Goal: Transaction & Acquisition: Book appointment/travel/reservation

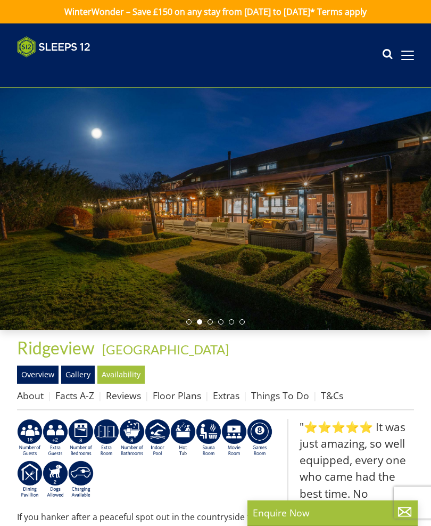
click at [134, 372] on link "Availability" at bounding box center [120, 374] width 47 height 18
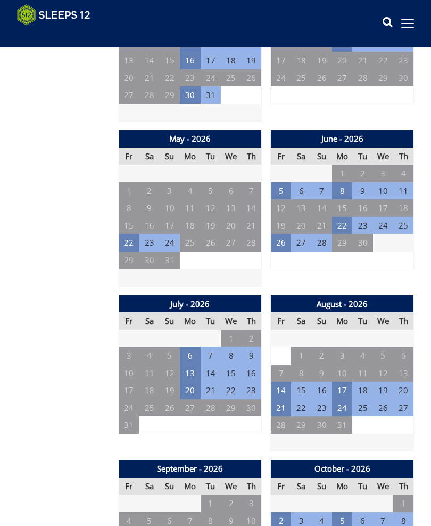
scroll to position [913, 0]
click at [286, 399] on td "21" at bounding box center [281, 408] width 20 height 18
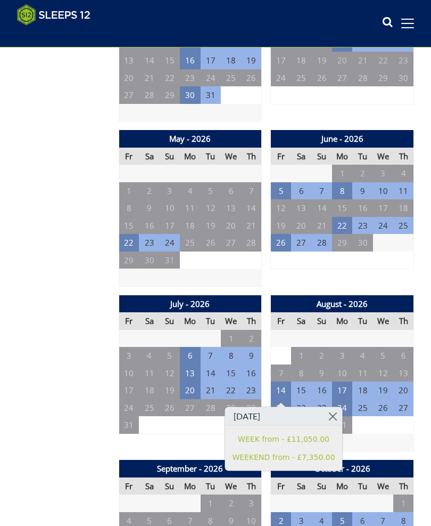
click at [312, 438] on link "WEEK from - £11,050.00" at bounding box center [284, 438] width 103 height 11
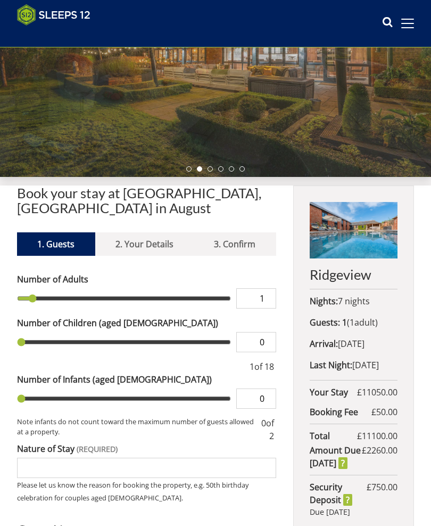
scroll to position [136, 0]
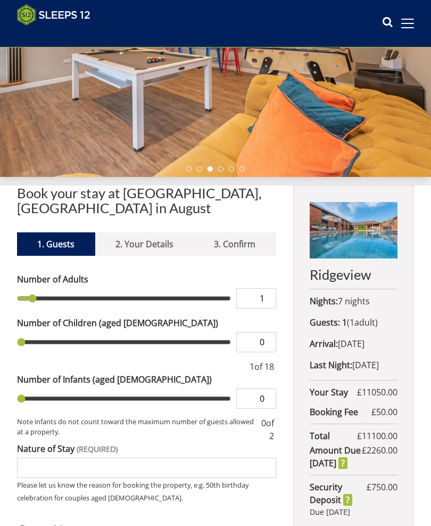
click at [50, 318] on label "Number of Children (aged 2-18)" at bounding box center [146, 322] width 259 height 13
click at [236, 332] on input "0" at bounding box center [256, 342] width 40 height 20
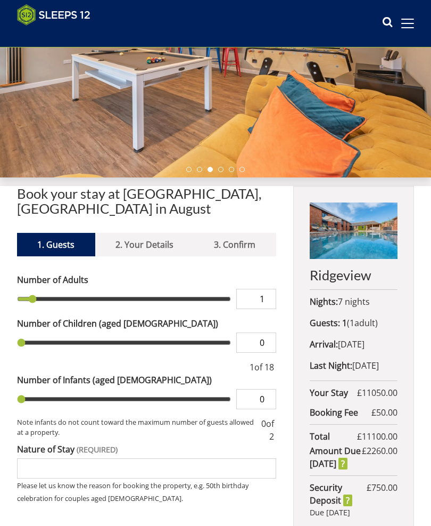
click at [269, 296] on input "1" at bounding box center [256, 299] width 40 height 20
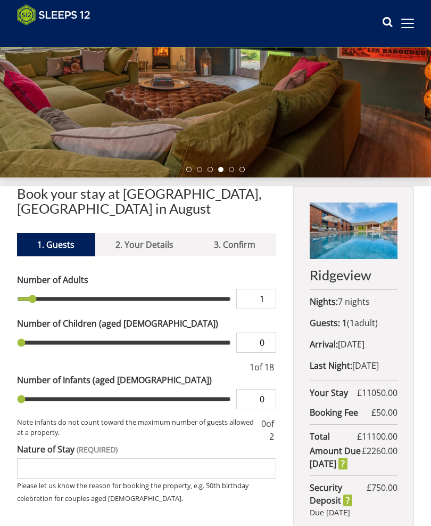
click at [274, 300] on input "1" at bounding box center [256, 299] width 40 height 20
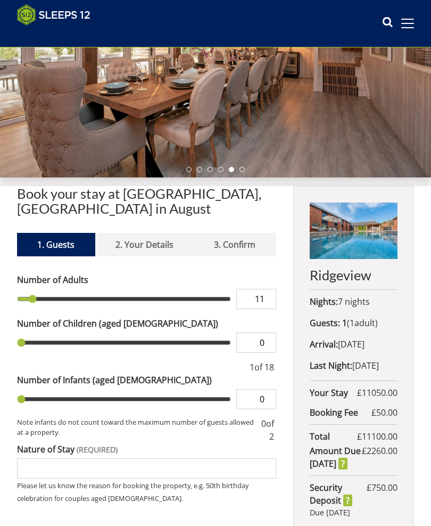
type input "11"
click at [271, 342] on input "0" at bounding box center [256, 342] width 40 height 20
type input "11"
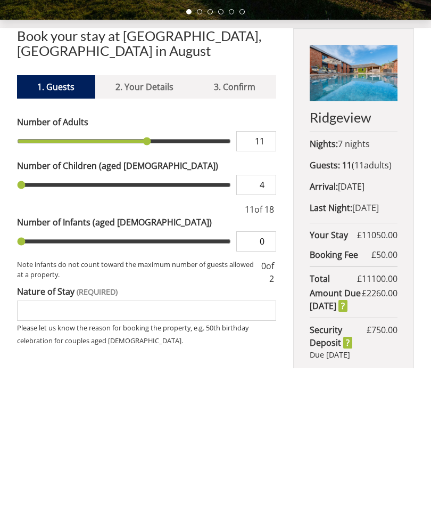
type input "4"
click at [32, 458] on input "Nature of Stay" at bounding box center [146, 468] width 259 height 20
type input "4"
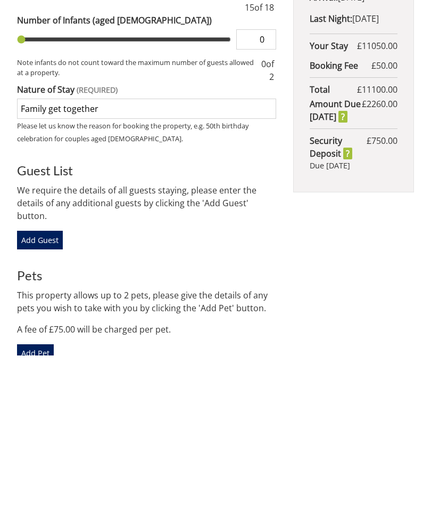
scroll to position [325, 0]
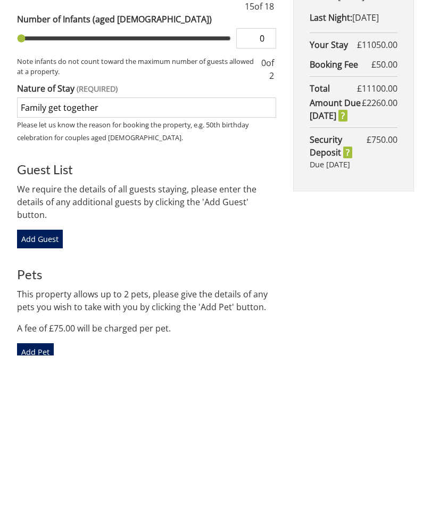
type input "Family get together"
click at [49, 400] on link "Add Guest" at bounding box center [40, 409] width 46 height 18
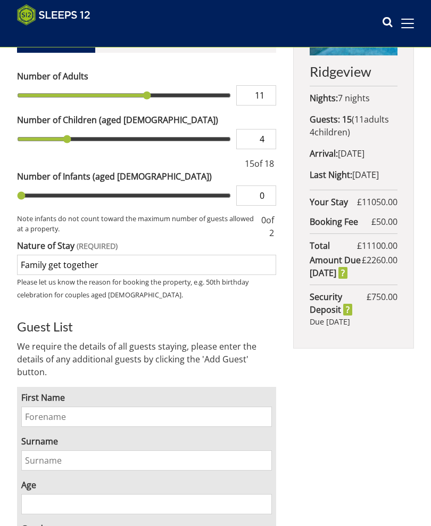
scroll to position [338, 0]
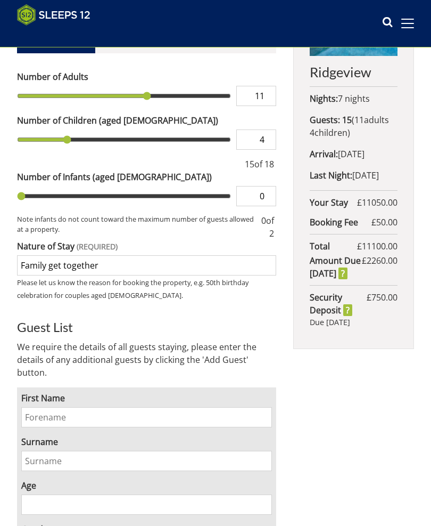
click at [55, 417] on input "First Name" at bounding box center [146, 417] width 251 height 20
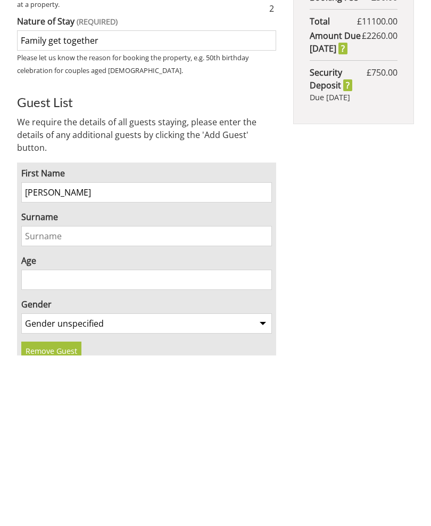
type input "[PERSON_NAME]"
click at [39, 396] on input "Surname" at bounding box center [146, 406] width 251 height 20
type input "[PERSON_NAME]"
click at [38, 440] on input "Age" at bounding box center [146, 450] width 251 height 20
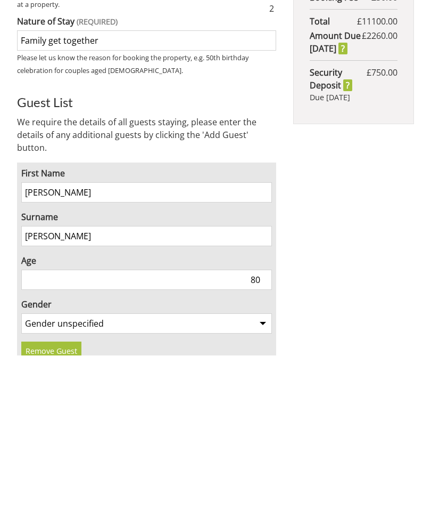
type input "80"
click at [259, 484] on select "Gender unspecified Gender male Gender female" at bounding box center [146, 494] width 251 height 20
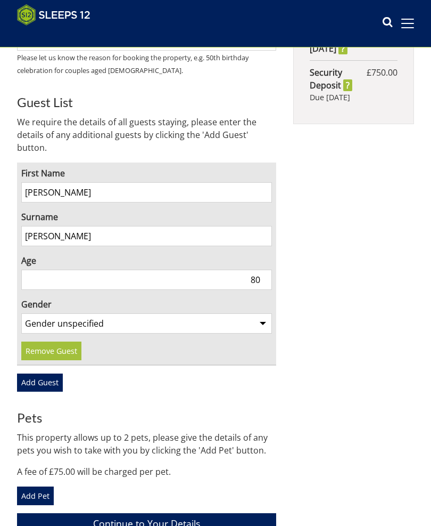
select select "gender_female"
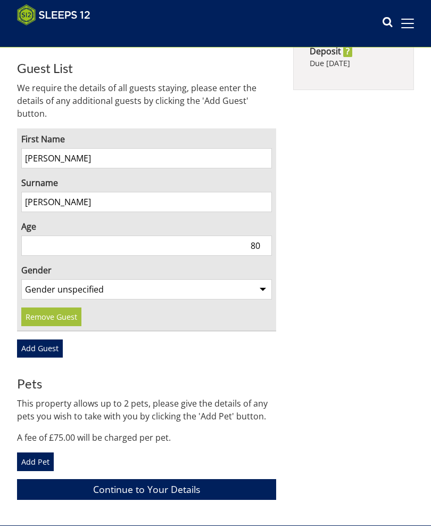
scroll to position [597, 0]
click at [51, 355] on link "Add Guest" at bounding box center [40, 348] width 46 height 18
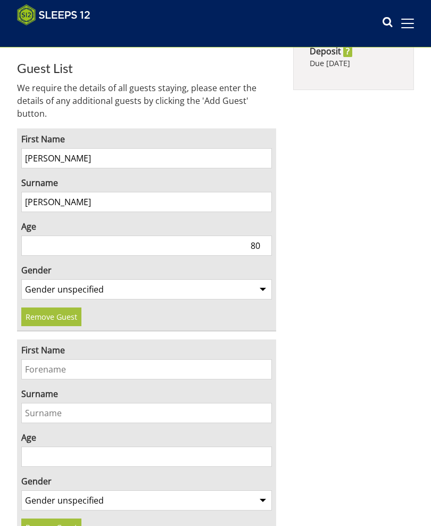
click at [44, 367] on input "First Name" at bounding box center [146, 369] width 251 height 20
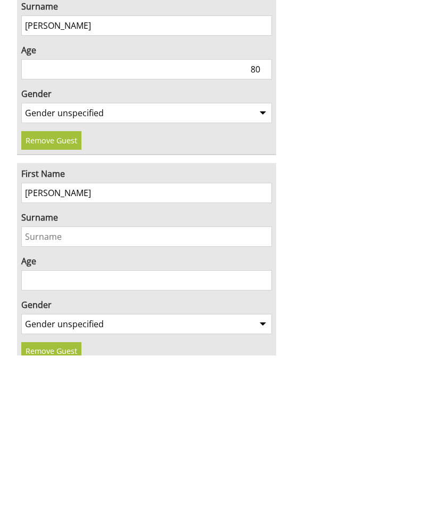
type input "Gareth"
click at [44, 397] on input "Surname" at bounding box center [146, 407] width 251 height 20
type input "[PERSON_NAME]"
click at [46, 440] on input "Age" at bounding box center [146, 450] width 251 height 20
type input "86"
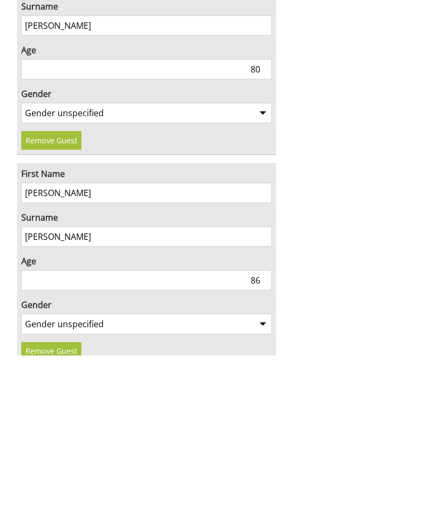
click at [262, 484] on select "Gender unspecified Gender male Gender female" at bounding box center [146, 494] width 251 height 20
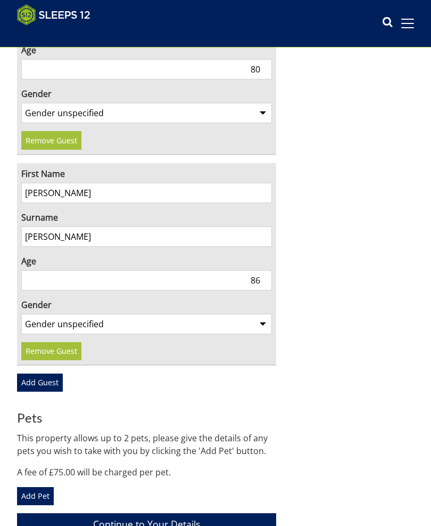
select select "gender_male"
click at [56, 384] on link "Add Guest" at bounding box center [40, 382] width 46 height 18
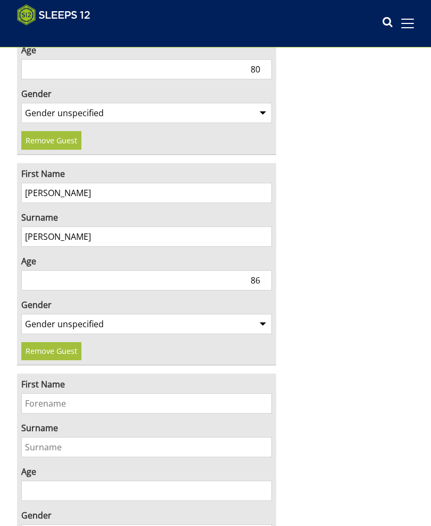
click at [39, 405] on input "First Name" at bounding box center [146, 403] width 251 height 20
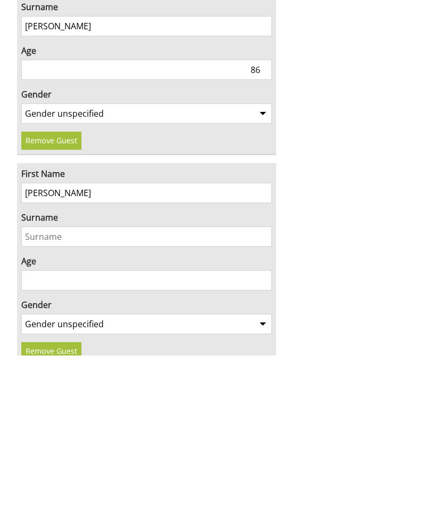
type input "Jane"
click at [47, 397] on input "Surname" at bounding box center [146, 407] width 251 height 20
type input "[PERSON_NAME]"
click at [50, 440] on input "Age" at bounding box center [146, 450] width 251 height 20
type input "56"
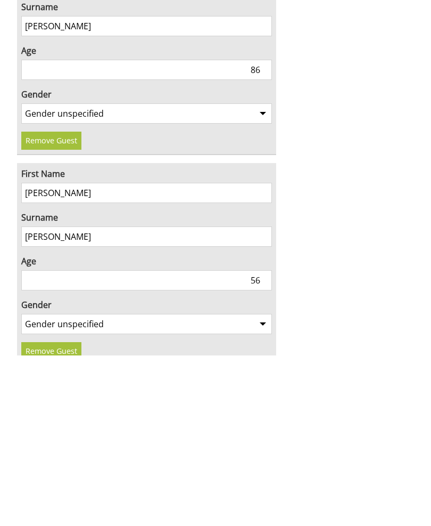
click at [268, 484] on select "Gender unspecified Gender male Gender female" at bounding box center [146, 494] width 251 height 20
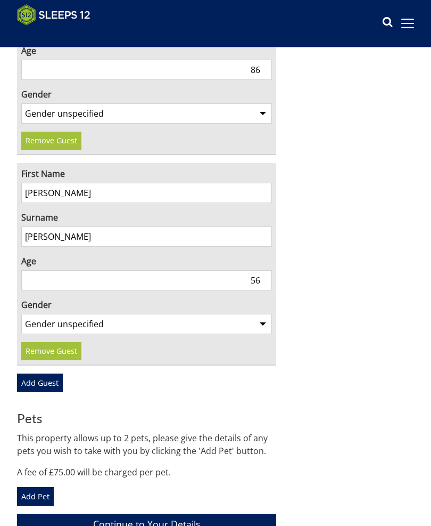
select select "gender_female"
click at [51, 382] on link "Add Guest" at bounding box center [40, 382] width 46 height 18
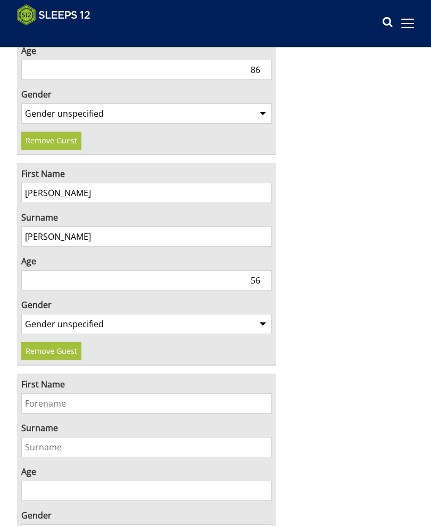
click at [42, 398] on input "First Name" at bounding box center [146, 403] width 251 height 20
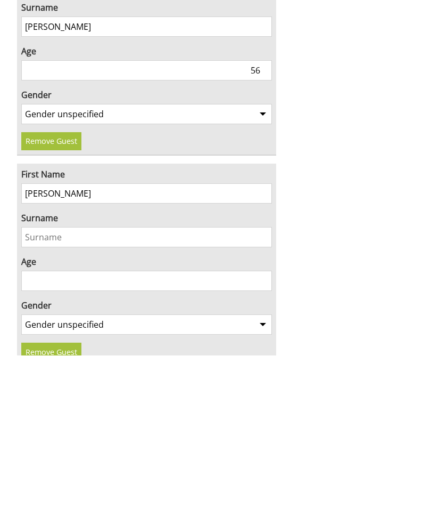
type input "Mike"
click at [39, 397] on input "Surname" at bounding box center [146, 407] width 251 height 20
type input "Price"
click at [39, 441] on input "Age" at bounding box center [146, 451] width 251 height 20
click at [50, 441] on input "Age" at bounding box center [146, 451] width 251 height 20
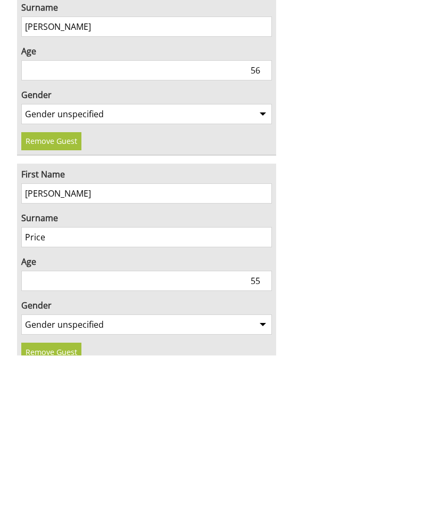
type input "55"
click at [269, 485] on select "Gender unspecified Gender male Gender female" at bounding box center [146, 495] width 251 height 20
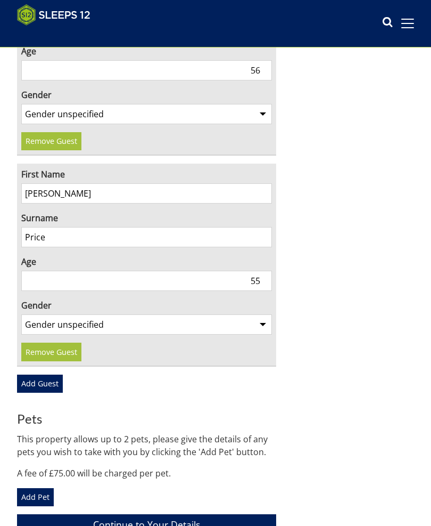
select select "gender_male"
click at [61, 382] on link "Add Guest" at bounding box center [40, 383] width 46 height 18
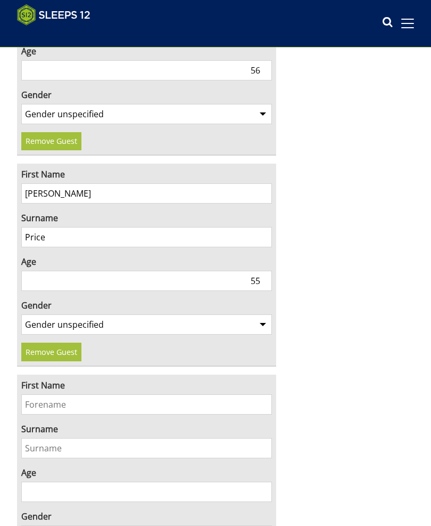
click at [49, 397] on input "First Name" at bounding box center [146, 404] width 251 height 20
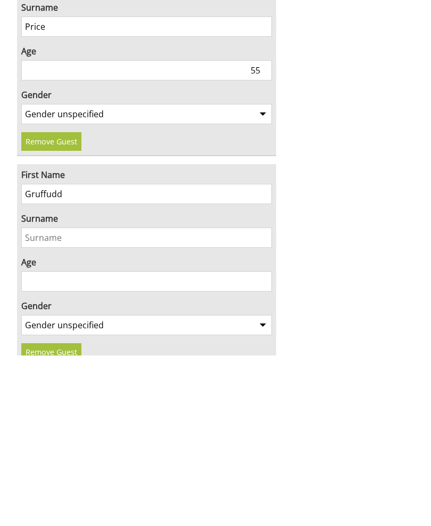
type input "Gruffudd"
click at [43, 398] on input "Surname" at bounding box center [146, 408] width 251 height 20
type input "[PERSON_NAME]"
click at [46, 442] on input "Age" at bounding box center [146, 452] width 251 height 20
type input "54"
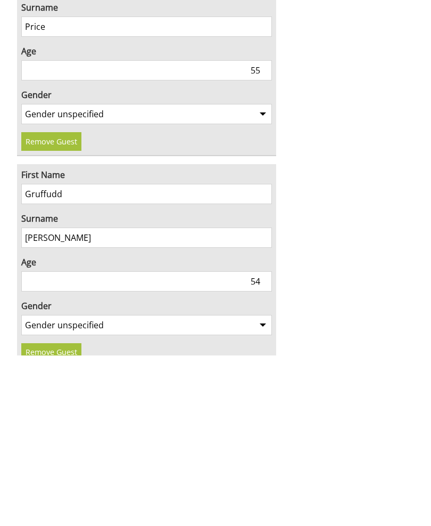
click at [271, 485] on select "Gender unspecified Gender male Gender female" at bounding box center [146, 495] width 251 height 20
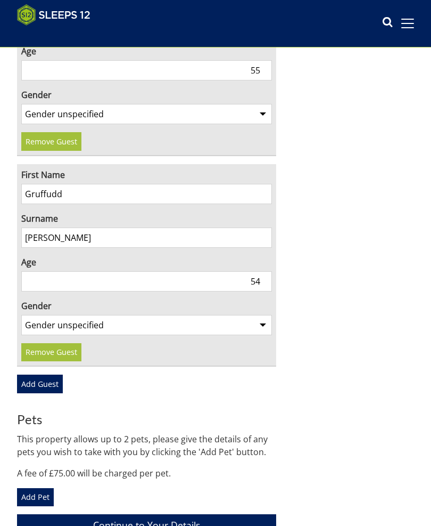
select select "gender_male"
click at [47, 389] on link "Add Guest" at bounding box center [40, 383] width 46 height 18
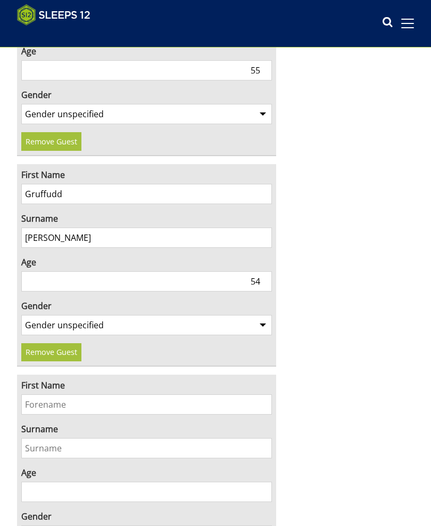
click at [43, 404] on input "First Name" at bounding box center [146, 404] width 251 height 20
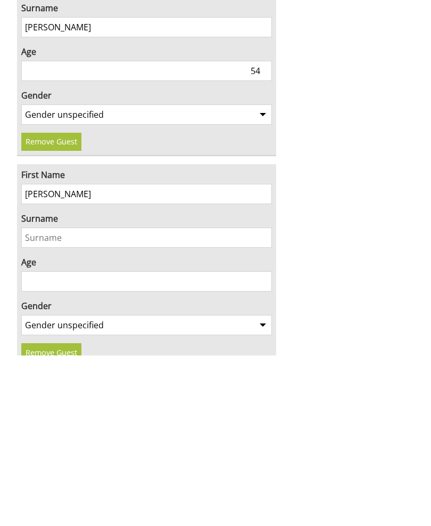
type input "Carla"
click at [44, 398] on input "Surname" at bounding box center [146, 408] width 251 height 20
type input "[PERSON_NAME]"
click at [37, 442] on input "Age" at bounding box center [146, 452] width 251 height 20
click at [44, 442] on input "Age" at bounding box center [146, 452] width 251 height 20
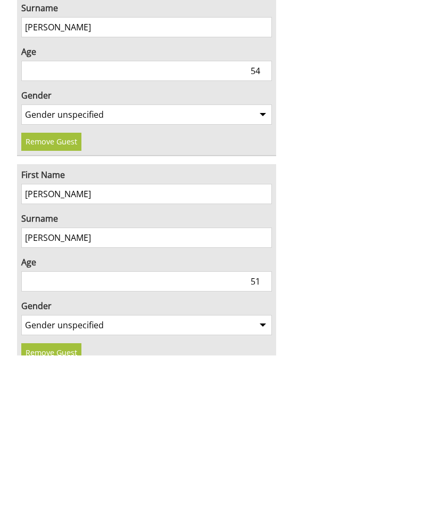
type input "51"
click at [269, 485] on select "Gender unspecified Gender male Gender female" at bounding box center [146, 495] width 251 height 20
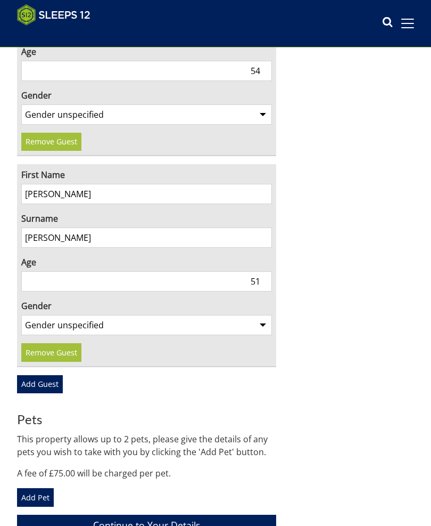
select select "gender_female"
click at [53, 385] on link "Add Guest" at bounding box center [40, 384] width 46 height 18
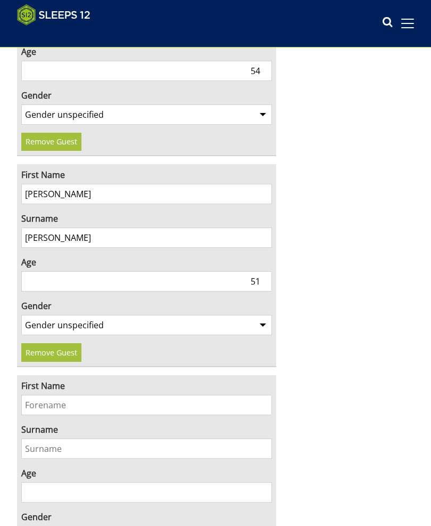
click at [42, 398] on input "First Name" at bounding box center [146, 405] width 251 height 20
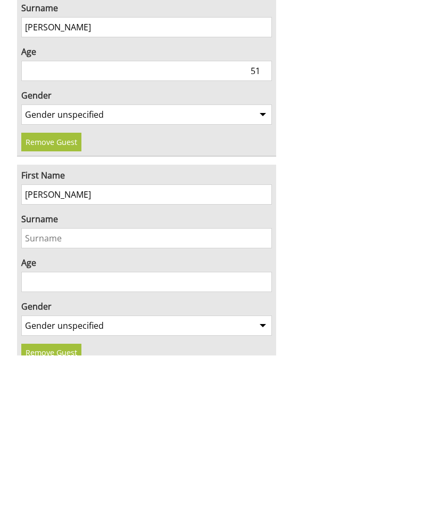
type input "Leo"
click at [39, 398] on input "Surname" at bounding box center [146, 408] width 251 height 20
type input "[PERSON_NAME]"
click at [38, 442] on input "Age" at bounding box center [146, 452] width 251 height 20
type input "20"
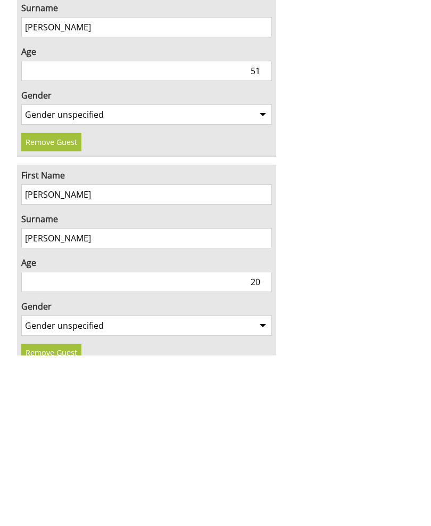
click at [259, 486] on select "Gender unspecified Gender male Gender female" at bounding box center [146, 496] width 251 height 20
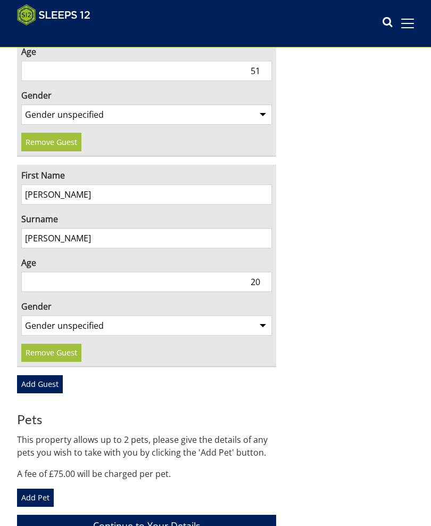
select select "gender_male"
click at [55, 379] on link "Add Guest" at bounding box center [40, 384] width 46 height 18
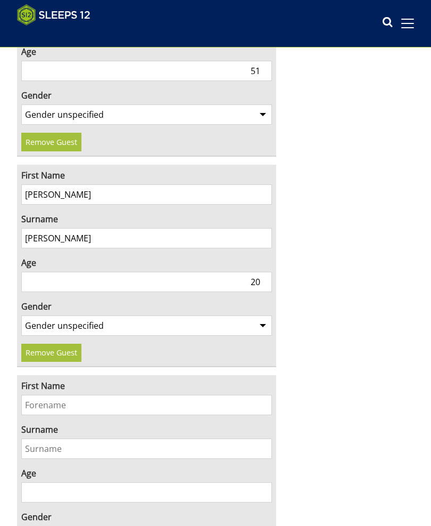
click at [43, 402] on input "First Name" at bounding box center [146, 405] width 251 height 20
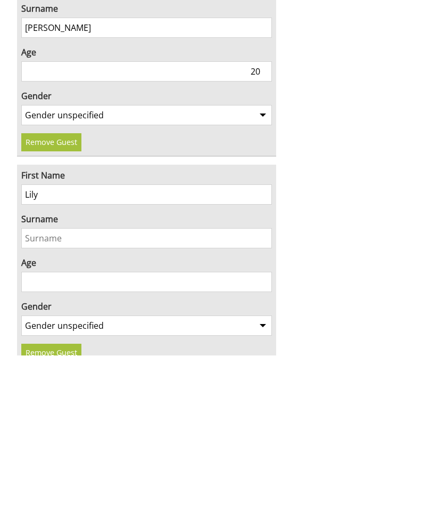
type input "Lily"
click at [42, 398] on input "Surname" at bounding box center [146, 408] width 251 height 20
type input "[PERSON_NAME]"
click at [259, 442] on input "Age" at bounding box center [146, 452] width 251 height 20
type input "16"
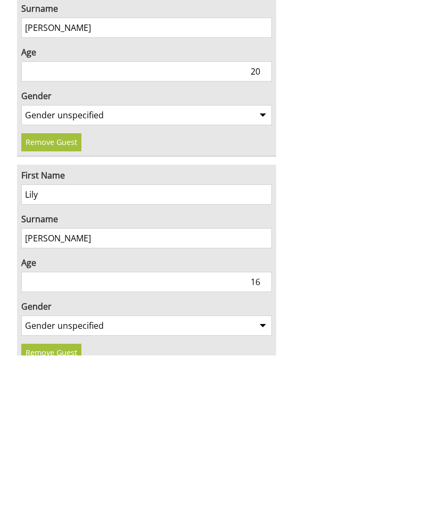
click at [269, 486] on select "Gender unspecified Gender male Gender female" at bounding box center [146, 496] width 251 height 20
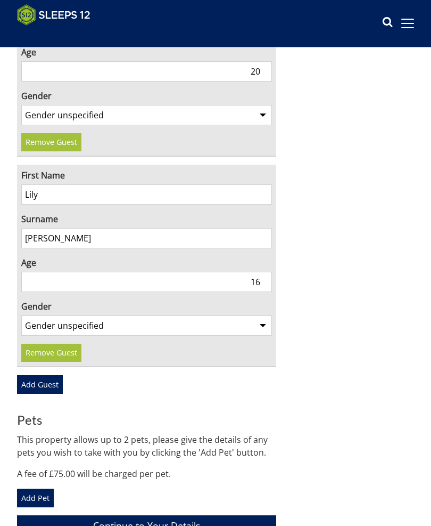
select select "gender_female"
click at [56, 387] on link "Add Guest" at bounding box center [40, 384] width 46 height 18
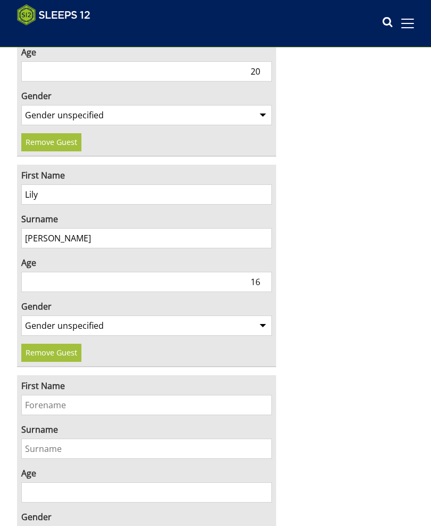
click at [44, 399] on input "First Name" at bounding box center [146, 405] width 251 height 20
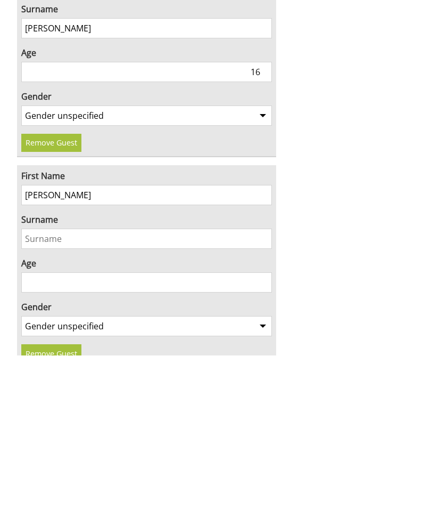
type input "Jonathan"
click at [44, 399] on input "Surname" at bounding box center [146, 409] width 251 height 20
type input "[PERSON_NAME]"
click at [47, 443] on input "Age" at bounding box center [146, 453] width 251 height 20
type input "52"
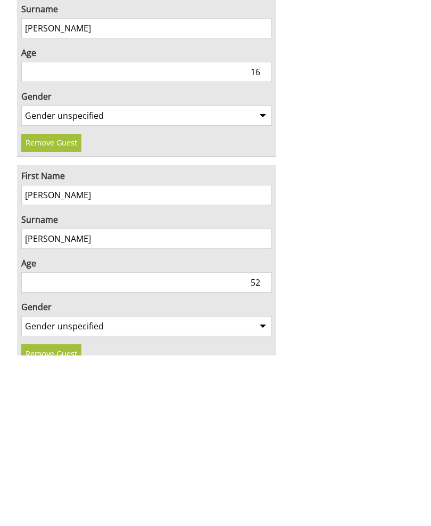
click at [266, 486] on select "Gender unspecified Gender male Gender female" at bounding box center [146, 496] width 251 height 20
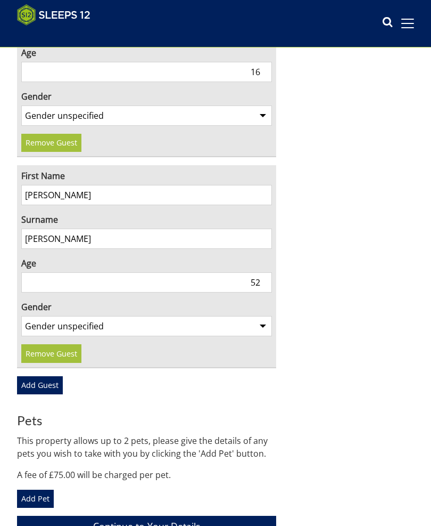
select select "gender_male"
click at [51, 387] on link "Add Guest" at bounding box center [40, 385] width 46 height 18
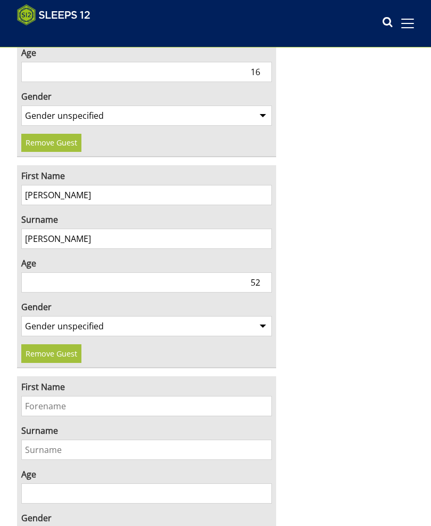
click at [39, 402] on input "First Name" at bounding box center [146, 406] width 251 height 20
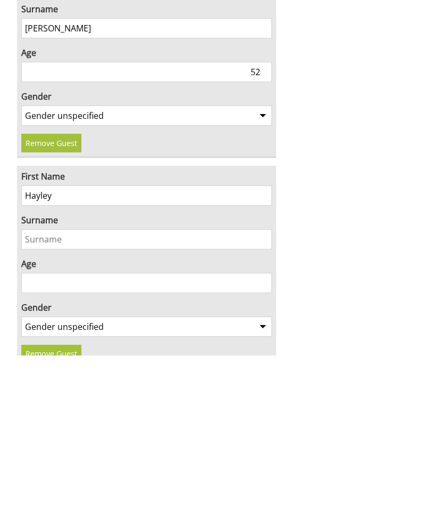
type input "Hayley"
click at [40, 399] on input "Surname" at bounding box center [146, 409] width 251 height 20
type input "Kinch"
click at [40, 443] on input "Age" at bounding box center [146, 453] width 251 height 20
type input "50"
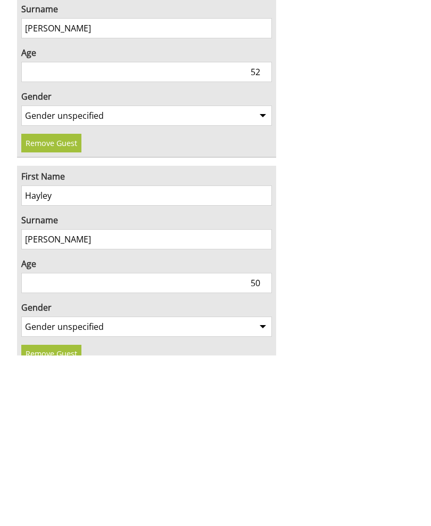
click at [265, 487] on select "Gender unspecified Gender male Gender female" at bounding box center [146, 497] width 251 height 20
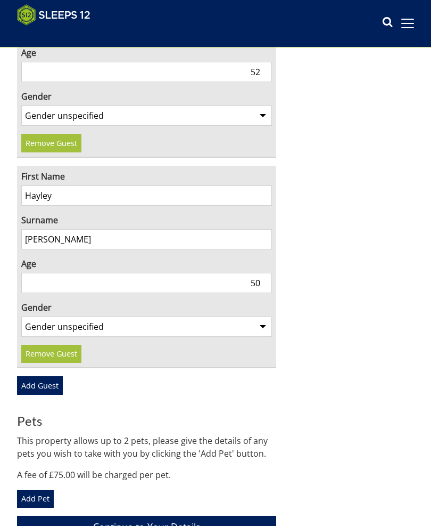
select select "gender_female"
click at [51, 383] on link "Add Guest" at bounding box center [40, 385] width 46 height 18
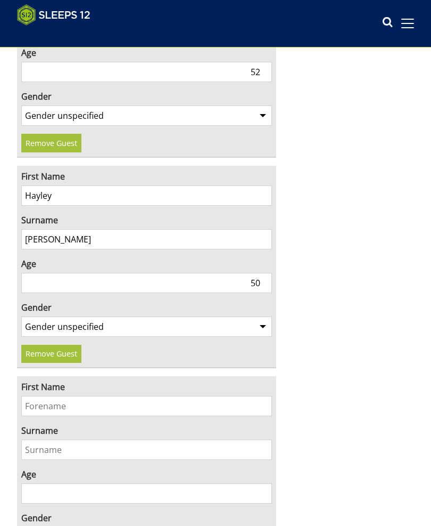
click at [47, 401] on input "First Name" at bounding box center [146, 406] width 251 height 20
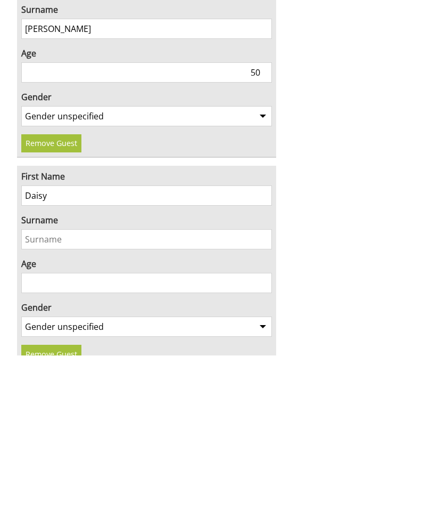
type input "Daisy"
click at [41, 399] on input "Surname" at bounding box center [146, 409] width 251 height 20
type input "[PERSON_NAME]"
click at [46, 443] on input "Age" at bounding box center [146, 453] width 251 height 20
type input "17"
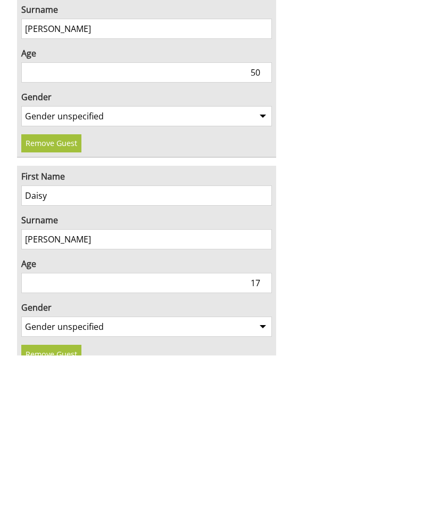
click at [264, 487] on select "Gender unspecified Gender male Gender female" at bounding box center [146, 497] width 251 height 20
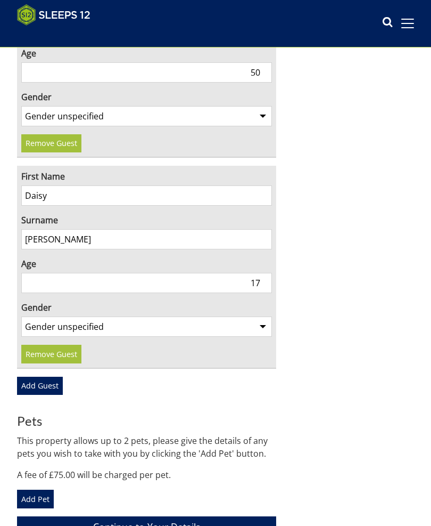
select select "gender_female"
click at [51, 385] on link "Add Guest" at bounding box center [40, 386] width 46 height 18
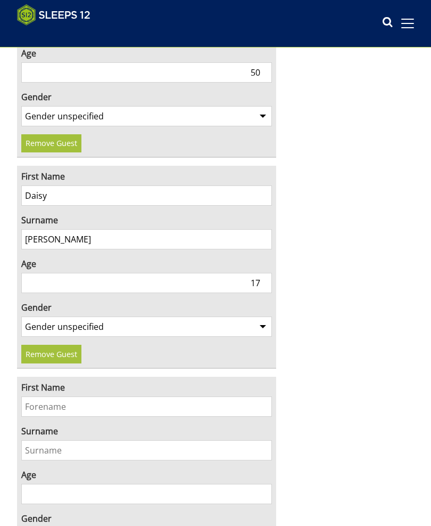
click at [43, 398] on input "First Name" at bounding box center [146, 406] width 251 height 20
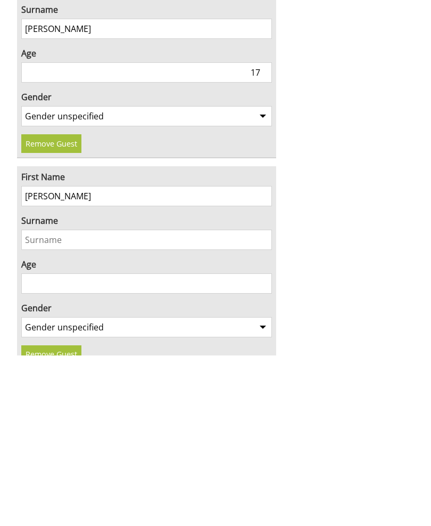
type input "Louis"
click at [44, 400] on input "Surname" at bounding box center [146, 410] width 251 height 20
type input "[PERSON_NAME]"
click at [43, 444] on input "Age" at bounding box center [146, 454] width 251 height 20
click at [53, 444] on input "Age" at bounding box center [146, 454] width 251 height 20
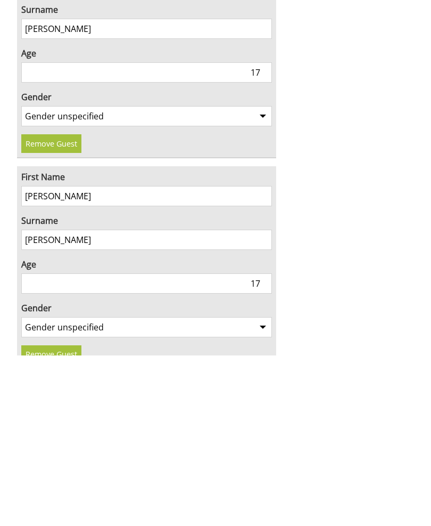
type input "17"
click at [259, 487] on select "Gender unspecified Gender male Gender female" at bounding box center [146, 497] width 251 height 20
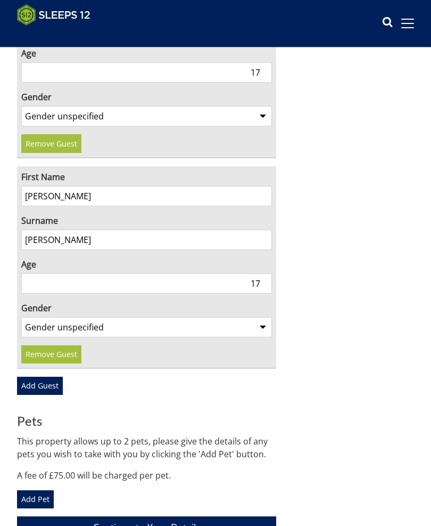
select select "gender_male"
click at [56, 382] on link "Add Guest" at bounding box center [40, 386] width 46 height 18
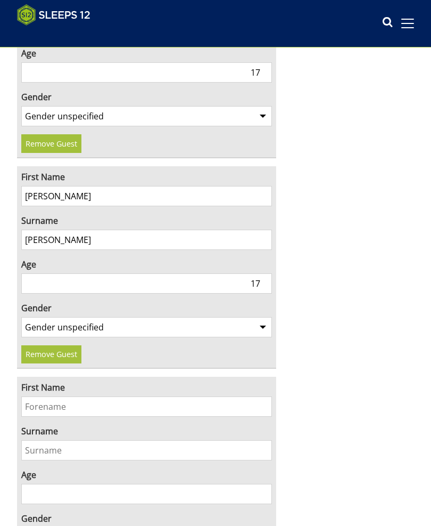
click at [40, 402] on input "First Name" at bounding box center [146, 406] width 251 height 20
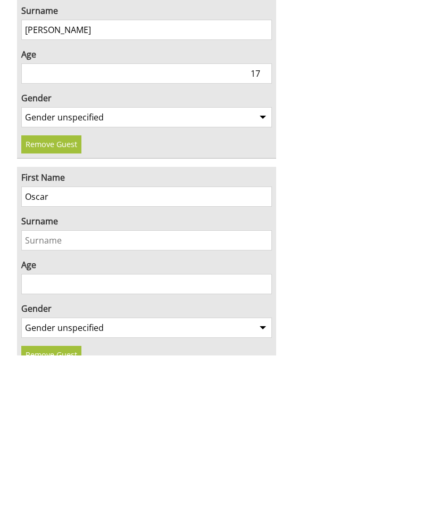
type input "Oscar"
click at [47, 401] on input "Surname" at bounding box center [146, 411] width 251 height 20
type input "[PERSON_NAME]"
click at [42, 444] on input "Age" at bounding box center [146, 454] width 251 height 20
type input "10"
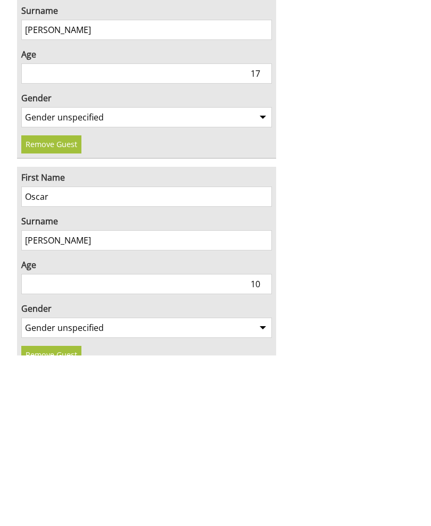
click at [265, 488] on select "Gender unspecified Gender male Gender female" at bounding box center [146, 498] width 251 height 20
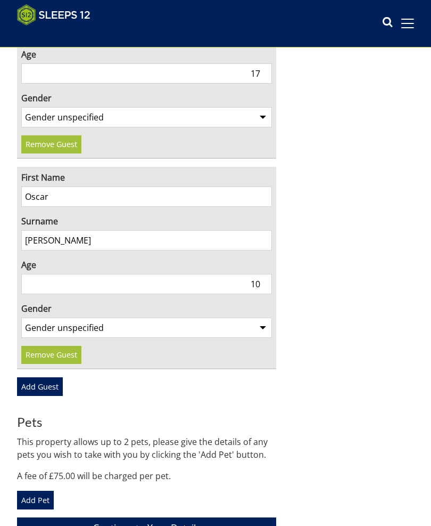
select select "gender_male"
click at [54, 383] on link "Add Guest" at bounding box center [40, 386] width 46 height 18
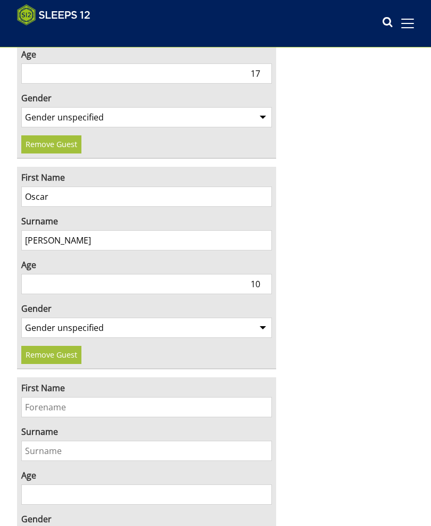
click at [38, 401] on input "First Name" at bounding box center [146, 407] width 251 height 20
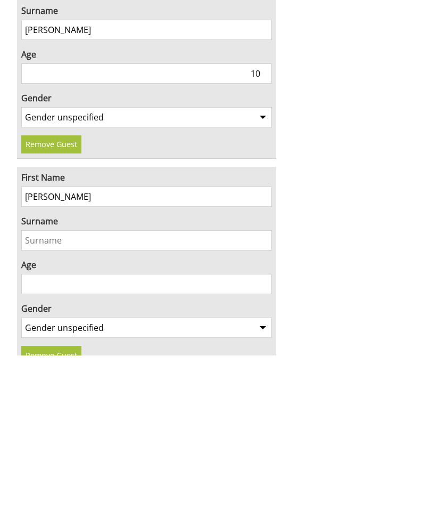
type input "William"
click at [42, 401] on input "Surname" at bounding box center [146, 411] width 251 height 20
type input "[PERSON_NAME]"
click at [41, 444] on input "Age" at bounding box center [146, 454] width 251 height 20
type input "46"
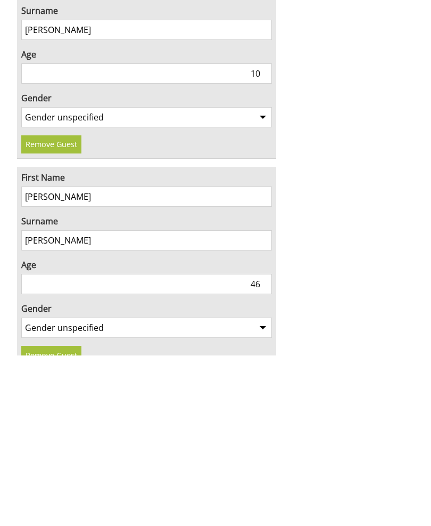
click at [266, 488] on select "Gender unspecified Gender male Gender female" at bounding box center [146, 498] width 251 height 20
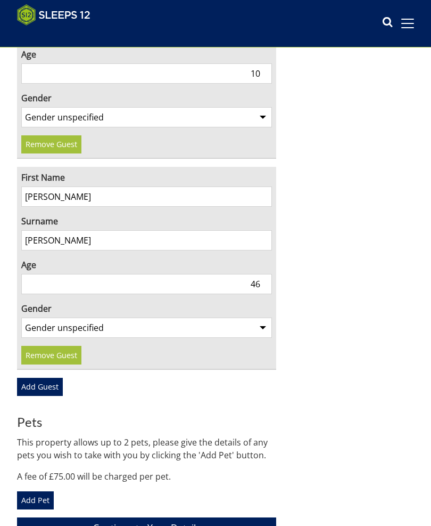
select select "gender_male"
click at [56, 383] on link "Add Guest" at bounding box center [40, 387] width 46 height 18
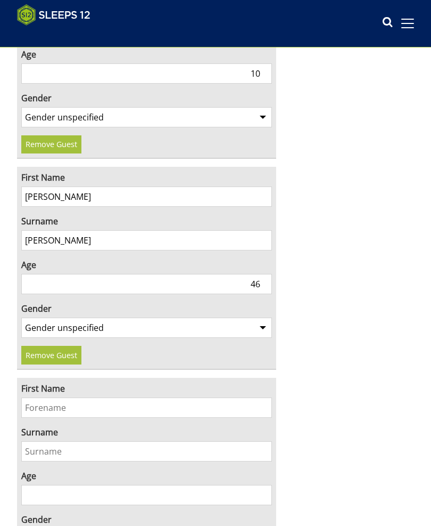
click at [38, 402] on input "First Name" at bounding box center [146, 407] width 251 height 20
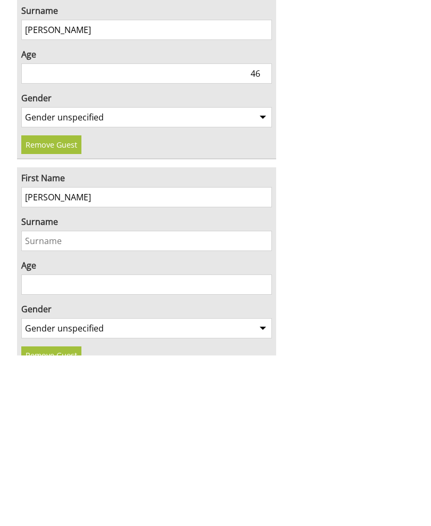
type input "Helena"
click at [39, 401] on input "Surname" at bounding box center [146, 411] width 251 height 20
type input "[PERSON_NAME]"
click at [39, 445] on input "Age" at bounding box center [146, 455] width 251 height 20
type input "47"
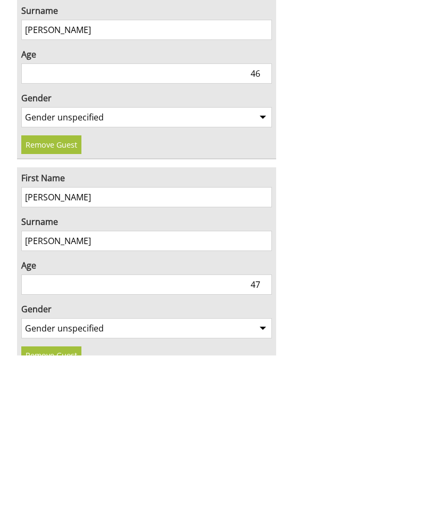
click at [262, 488] on select "Gender unspecified Gender male Gender female" at bounding box center [146, 498] width 251 height 20
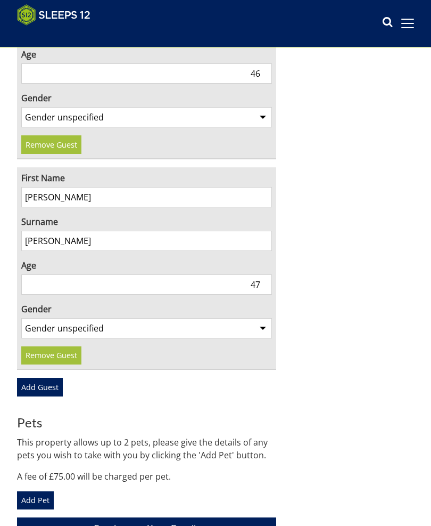
select select "gender_female"
click at [51, 386] on link "Add Guest" at bounding box center [40, 387] width 46 height 18
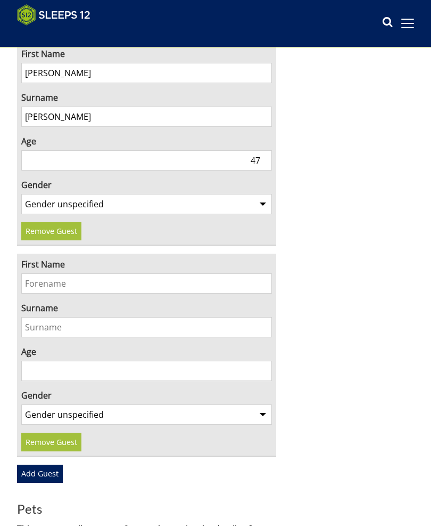
scroll to position [3631, 0]
click at [73, 440] on link "Remove Guest" at bounding box center [51, 441] width 60 height 18
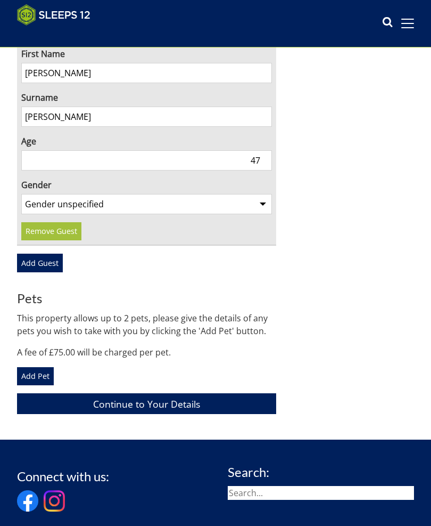
click at [40, 373] on link "Add Pet" at bounding box center [35, 376] width 37 height 18
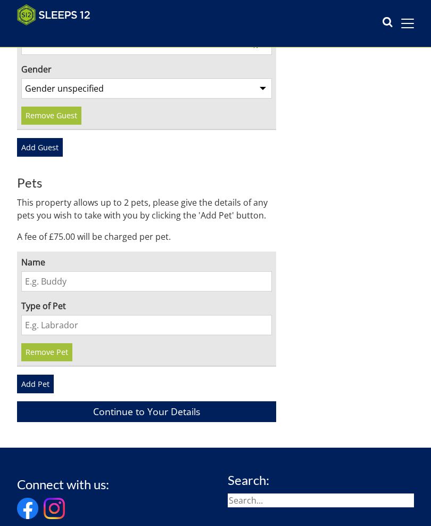
click at [39, 277] on input "Name" at bounding box center [146, 281] width 251 height 20
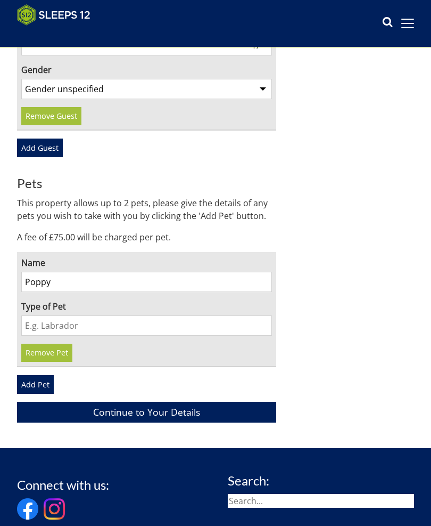
type input "Poppy"
click at [40, 321] on input "Type of Pet" at bounding box center [146, 325] width 251 height 20
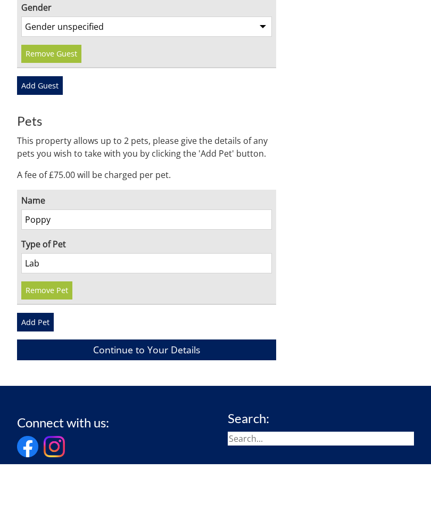
type input "Lab"
click at [37, 375] on link "Add Pet" at bounding box center [35, 384] width 37 height 18
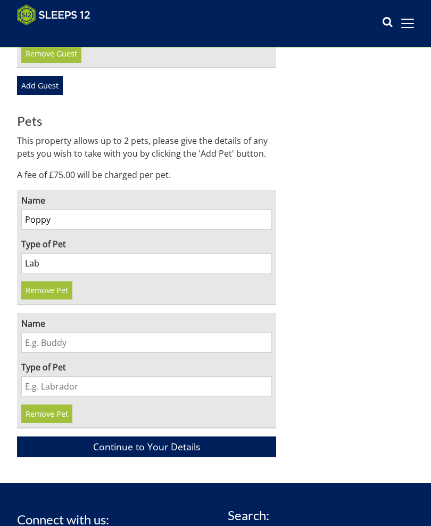
click at [40, 336] on input "Name" at bounding box center [146, 342] width 251 height 20
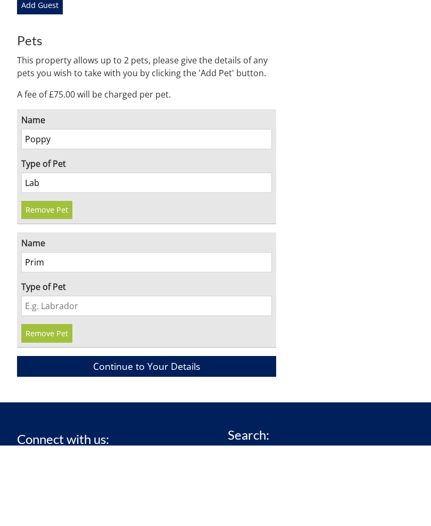
type input "Prim"
click at [36, 376] on input "Type of Pet" at bounding box center [146, 386] width 251 height 20
type input "Cocker spaniel"
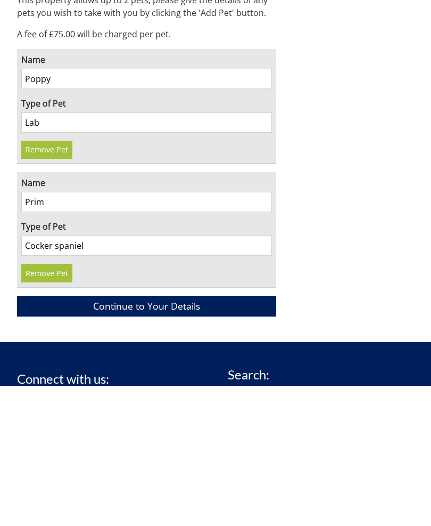
click at [161, 436] on link "Continue to Your Details" at bounding box center [146, 446] width 259 height 21
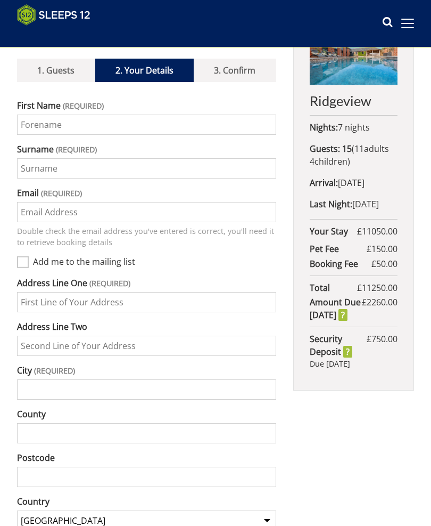
scroll to position [265, 0]
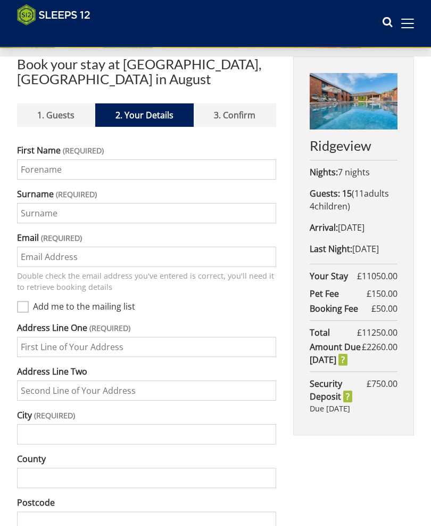
click at [36, 171] on input "First Name" at bounding box center [146, 169] width 259 height 20
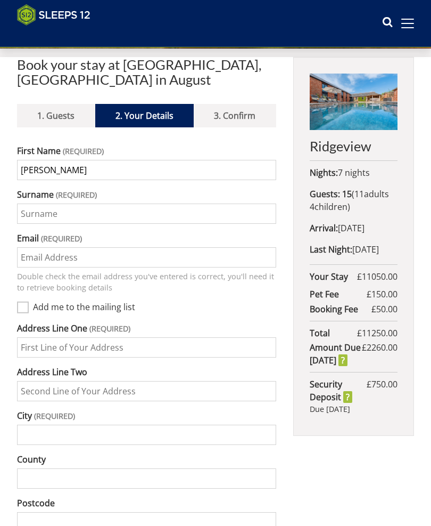
type input "[PERSON_NAME]"
click at [29, 215] on input "Surname" at bounding box center [146, 213] width 259 height 20
type input "[PERSON_NAME]"
click at [38, 260] on input "Email" at bounding box center [146, 257] width 259 height 20
type input "g"
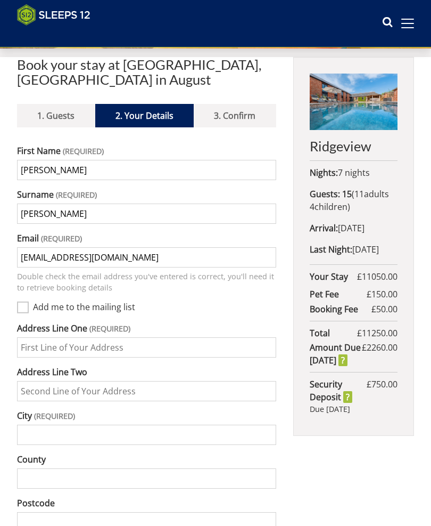
type input "[EMAIL_ADDRESS][DOMAIN_NAME]"
click at [27, 308] on input "Add me to the mailing list" at bounding box center [23, 307] width 12 height 12
checkbox input "true"
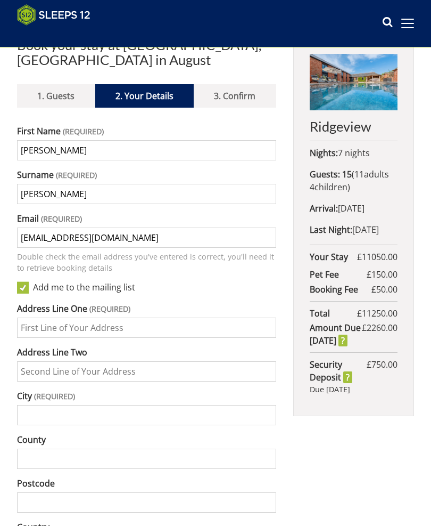
scroll to position [284, 0]
click at [38, 326] on input "Address Line One" at bounding box center [146, 327] width 259 height 20
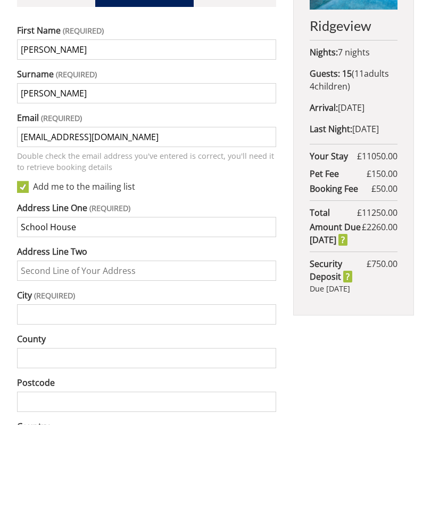
type input "School House"
click at [30, 362] on input "Address Line Two" at bounding box center [146, 372] width 259 height 20
type input "Llangathen"
click at [38, 405] on input "City" at bounding box center [146, 415] width 259 height 20
type input "Carmarthen"
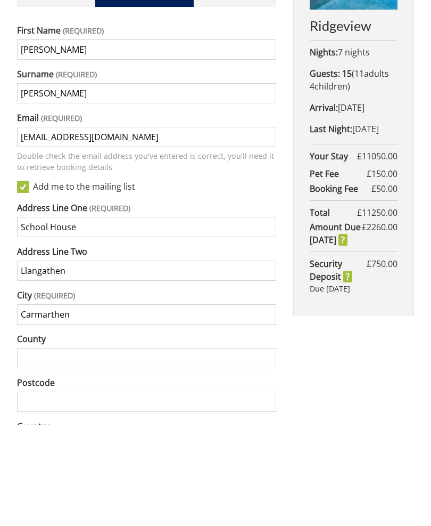
click at [46, 449] on input "County" at bounding box center [146, 459] width 259 height 20
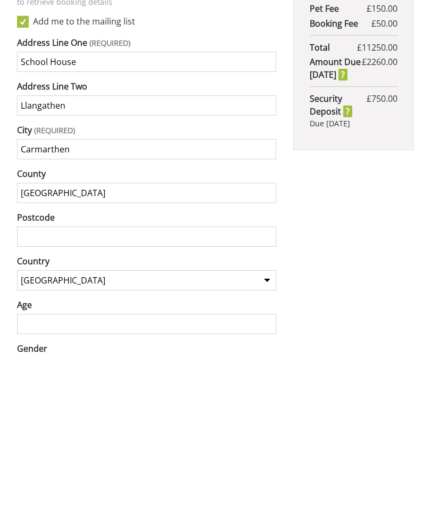
type input "[GEOGRAPHIC_DATA]"
click at [42, 397] on input "Postcode" at bounding box center [146, 407] width 259 height 20
type input "SA32 8QE"
click at [268, 440] on select "United Kingdom --------------- Afghanistan Åland Islands Albania Algeria Americ…" at bounding box center [146, 450] width 259 height 20
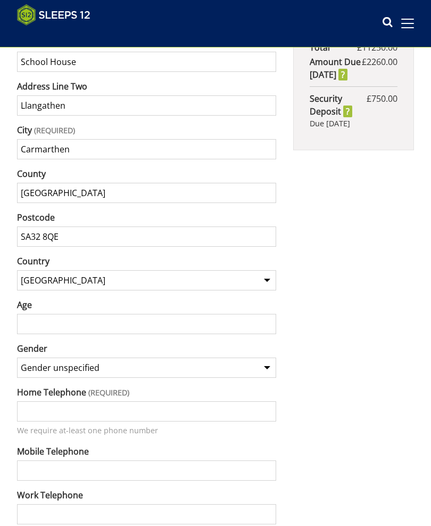
click at [36, 325] on input "Age" at bounding box center [146, 324] width 259 height 20
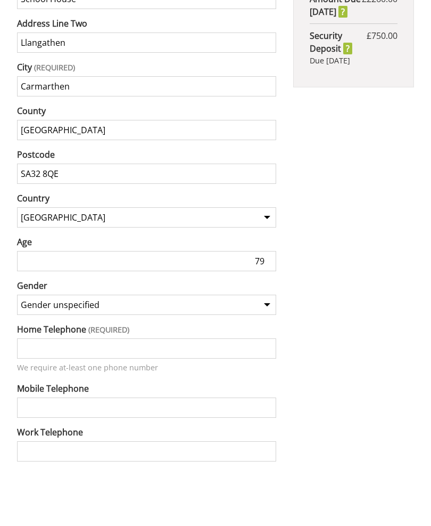
type input "79"
click at [273, 357] on select "Gender unspecified Gender male Gender female" at bounding box center [146, 367] width 259 height 20
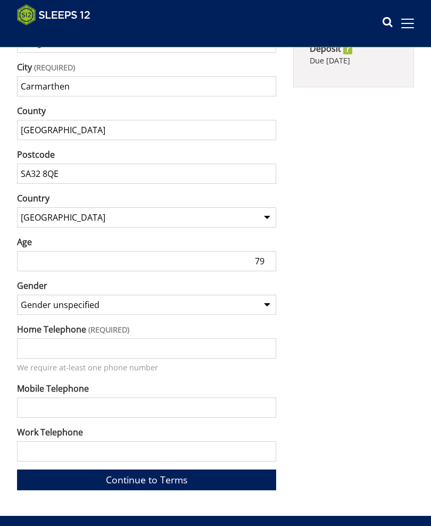
select select "gender_female"
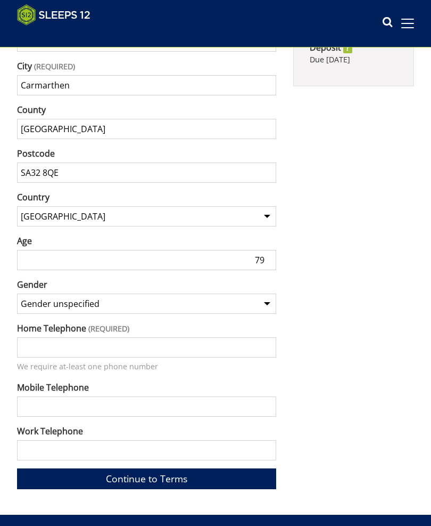
scroll to position [619, 0]
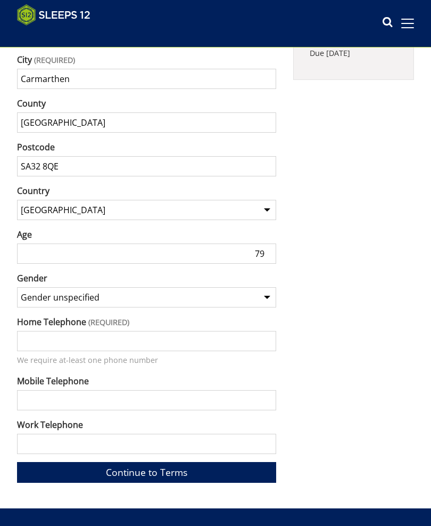
click at [44, 339] on input "Home Telephone" at bounding box center [146, 341] width 259 height 20
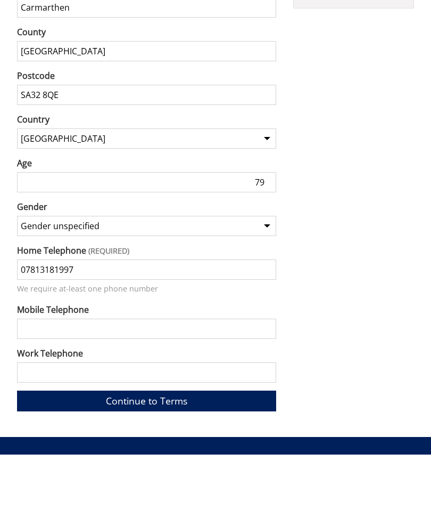
type input "07813181997"
click at [34, 390] on input "Mobile Telephone" at bounding box center [146, 400] width 259 height 20
type input "07813181997"
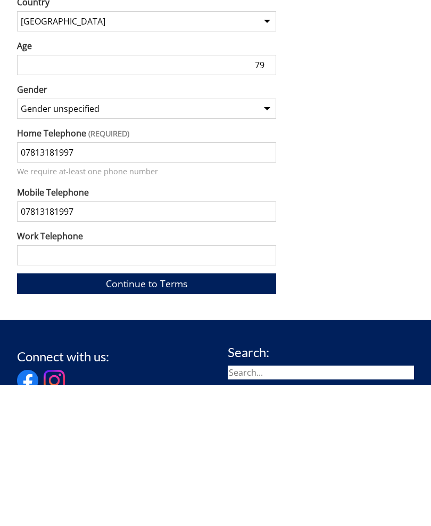
scroll to position [670, 0]
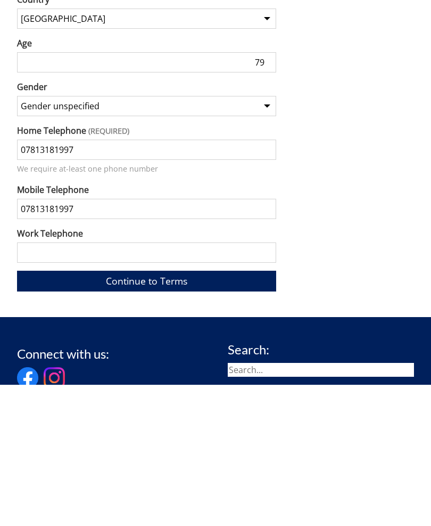
click at [168, 412] on link "Continue to Terms" at bounding box center [146, 422] width 259 height 21
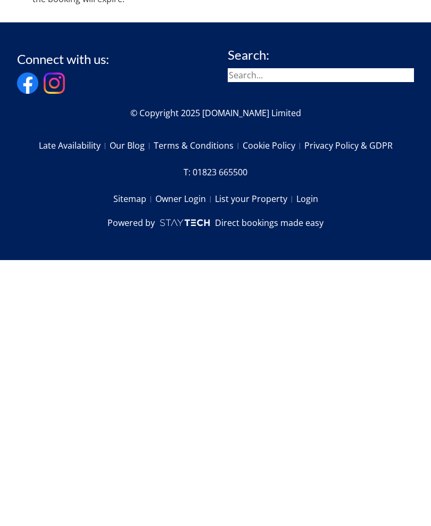
scroll to position [336, 0]
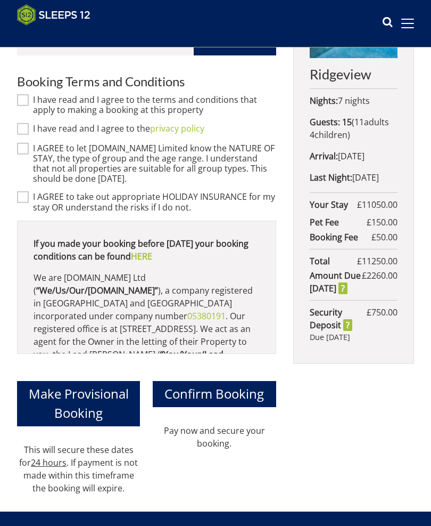
click at [27, 101] on input "I have read and I agree to the terms and conditions that apply to making a book…" at bounding box center [23, 100] width 12 height 12
checkbox input "true"
click at [28, 129] on input "I have read and I agree to the privacy policy" at bounding box center [23, 128] width 12 height 12
checkbox input "true"
click at [28, 145] on input "I AGREE to let Sleeps12.com Limited know the NATURE OF STAY, the type of group …" at bounding box center [23, 148] width 12 height 12
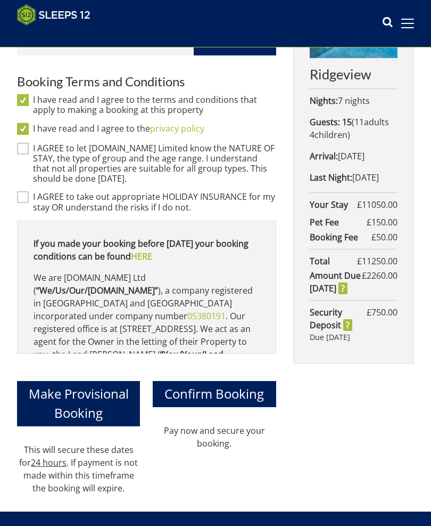
checkbox input "true"
click at [28, 191] on input "I AGREE to take out appropriate HOLIDAY INSURANCE for my stay OR understand the…" at bounding box center [23, 197] width 12 height 12
checkbox input "true"
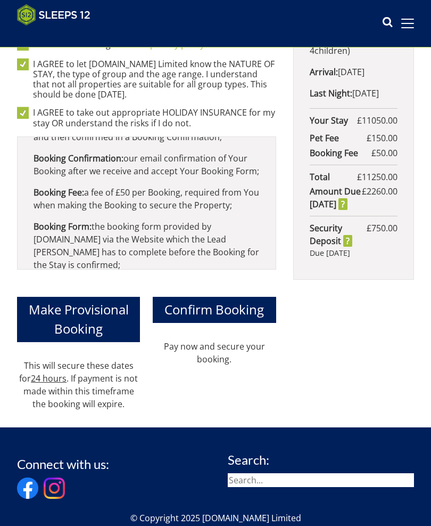
scroll to position [416, 0]
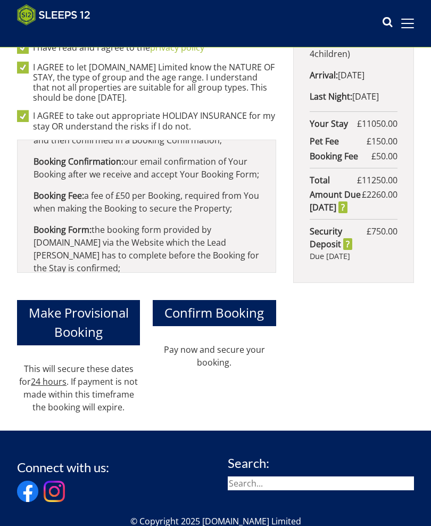
click at [239, 315] on span "Confirm Booking" at bounding box center [215, 313] width 100 height 18
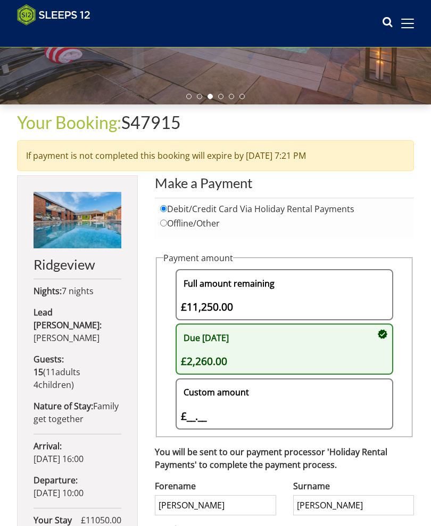
scroll to position [208, 0]
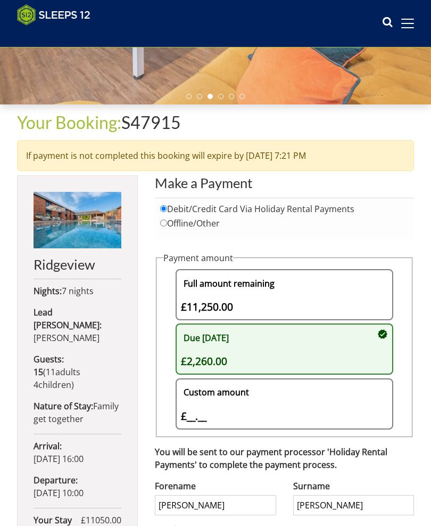
click at [251, 357] on div "Due Today £2,260.00" at bounding box center [279, 349] width 197 height 40
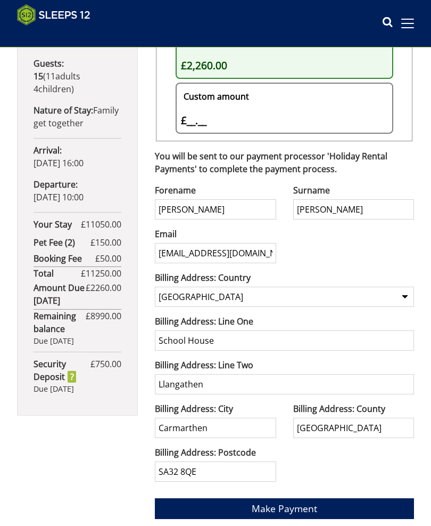
scroll to position [504, 0]
click at [301, 513] on span "Make Payment" at bounding box center [285, 508] width 66 height 13
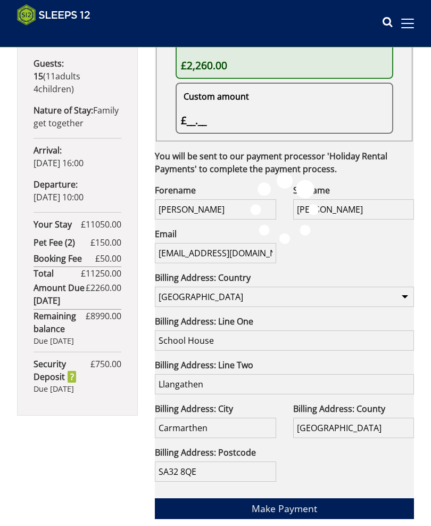
scroll to position [533, 0]
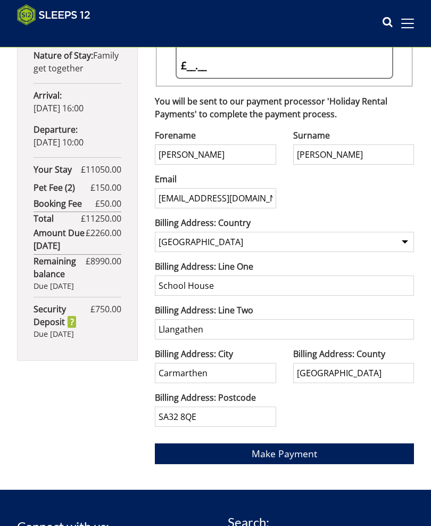
scroll to position [559, 0]
click at [294, 452] on span "Make Payment" at bounding box center [285, 453] width 66 height 13
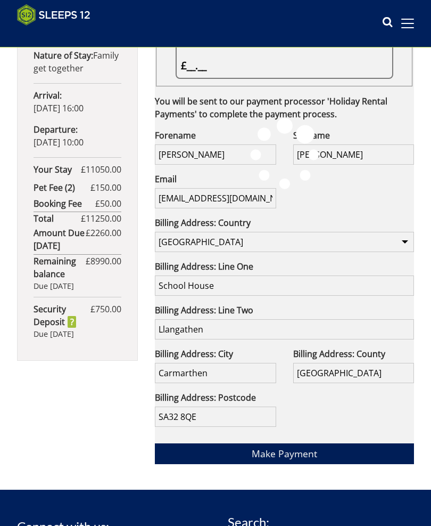
scroll to position [587, 0]
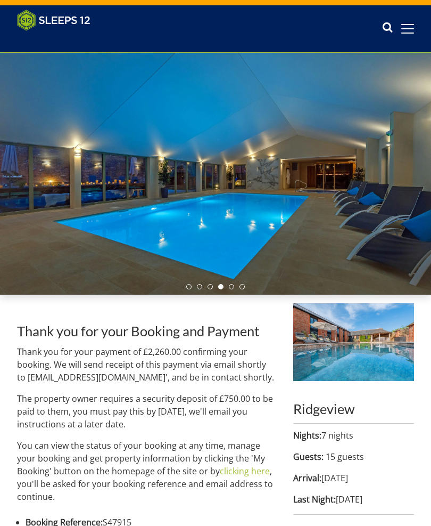
scroll to position [18, 0]
